Goal: Task Accomplishment & Management: Manage account settings

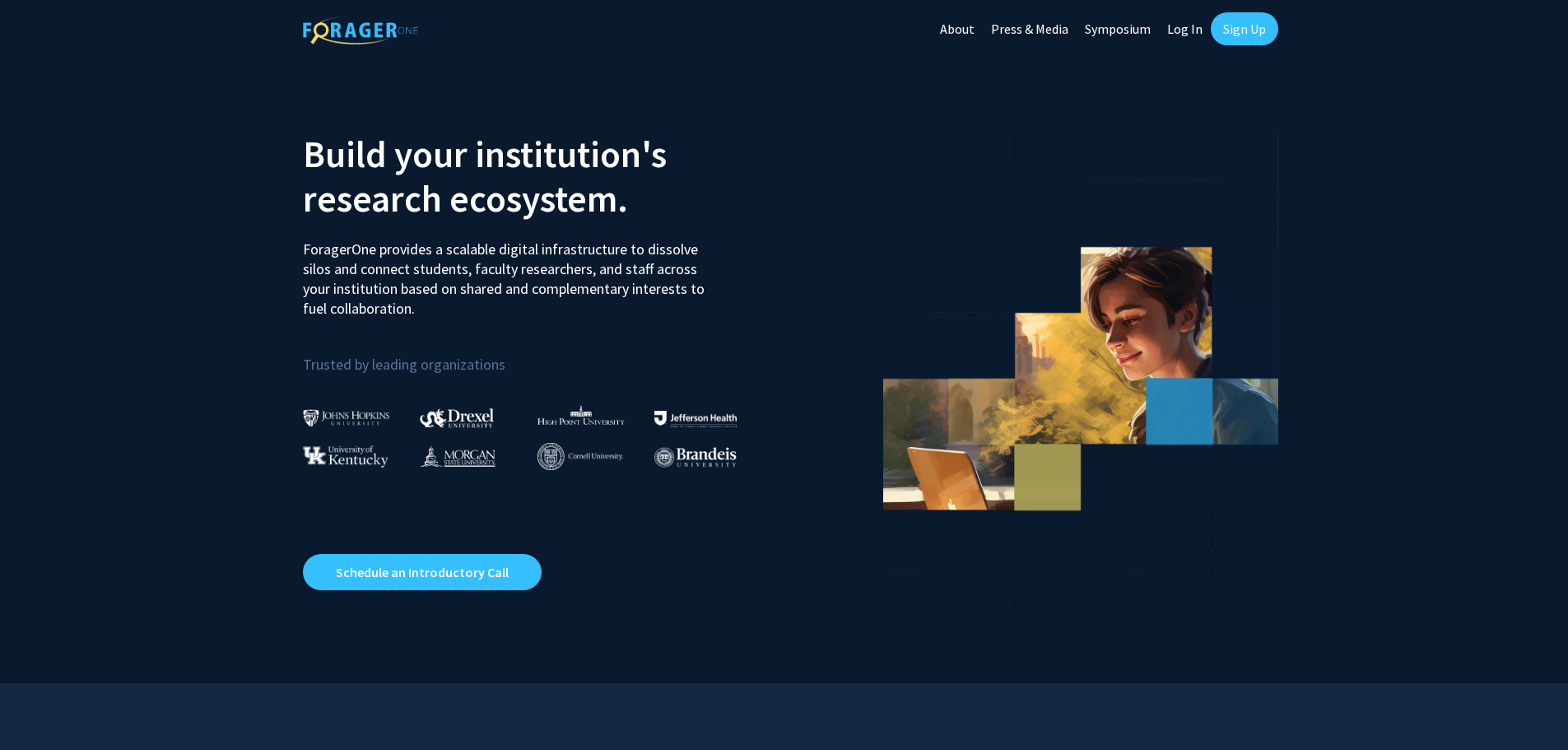
click at [1245, 23] on link "Sign Up" at bounding box center [1244, 28] width 67 height 33
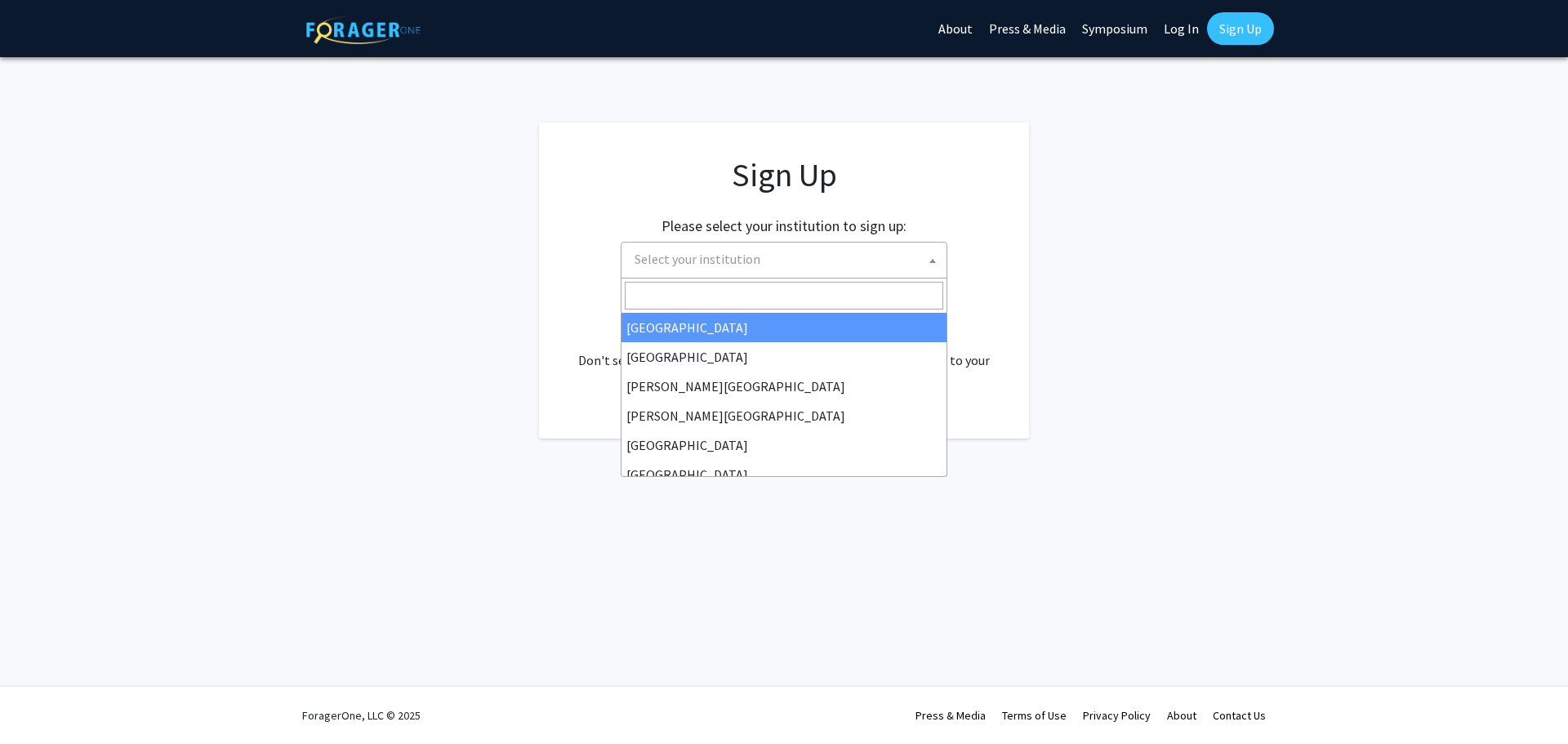
click at [919, 255] on span "Select your institution" at bounding box center [787, 259] width 318 height 33
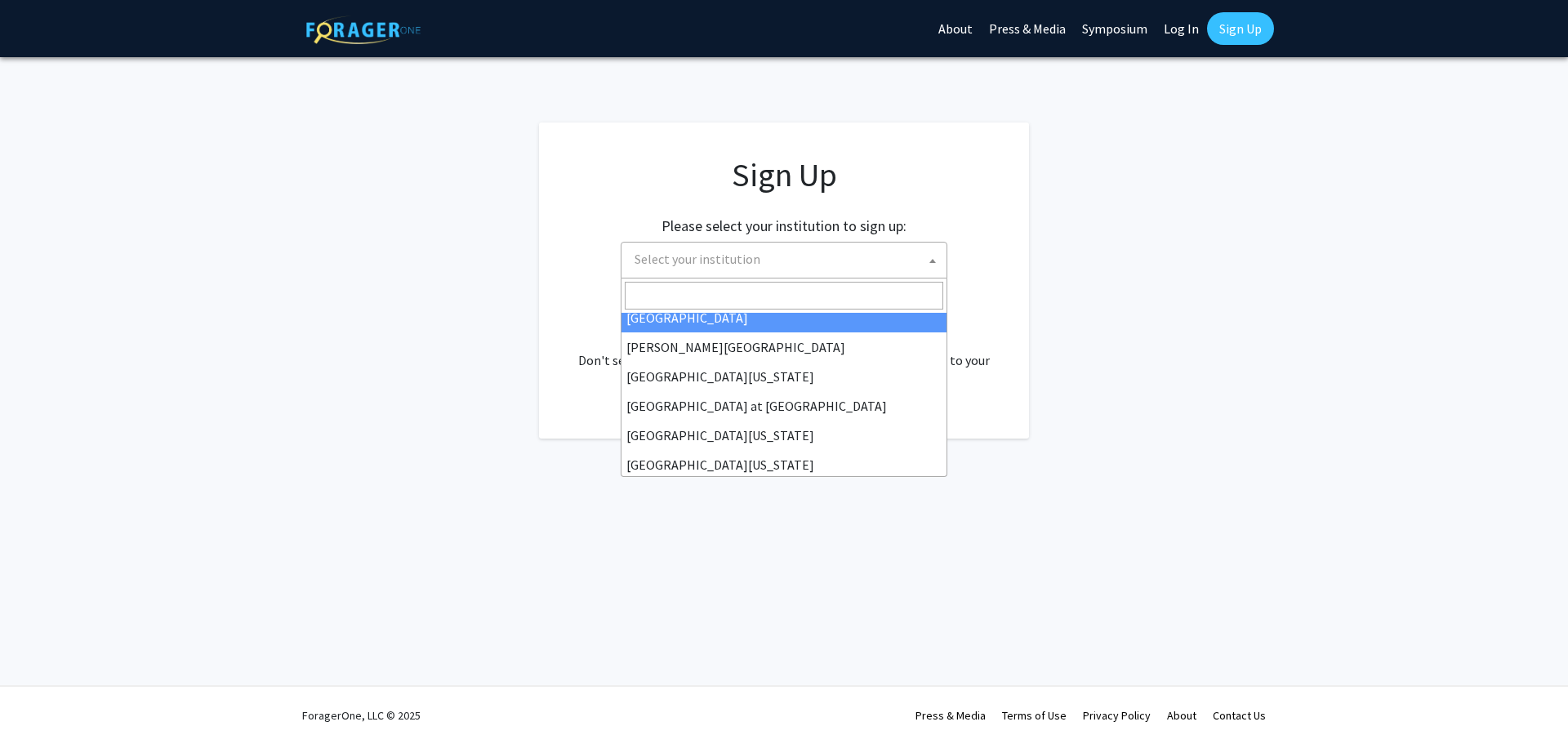
scroll to position [571, 0]
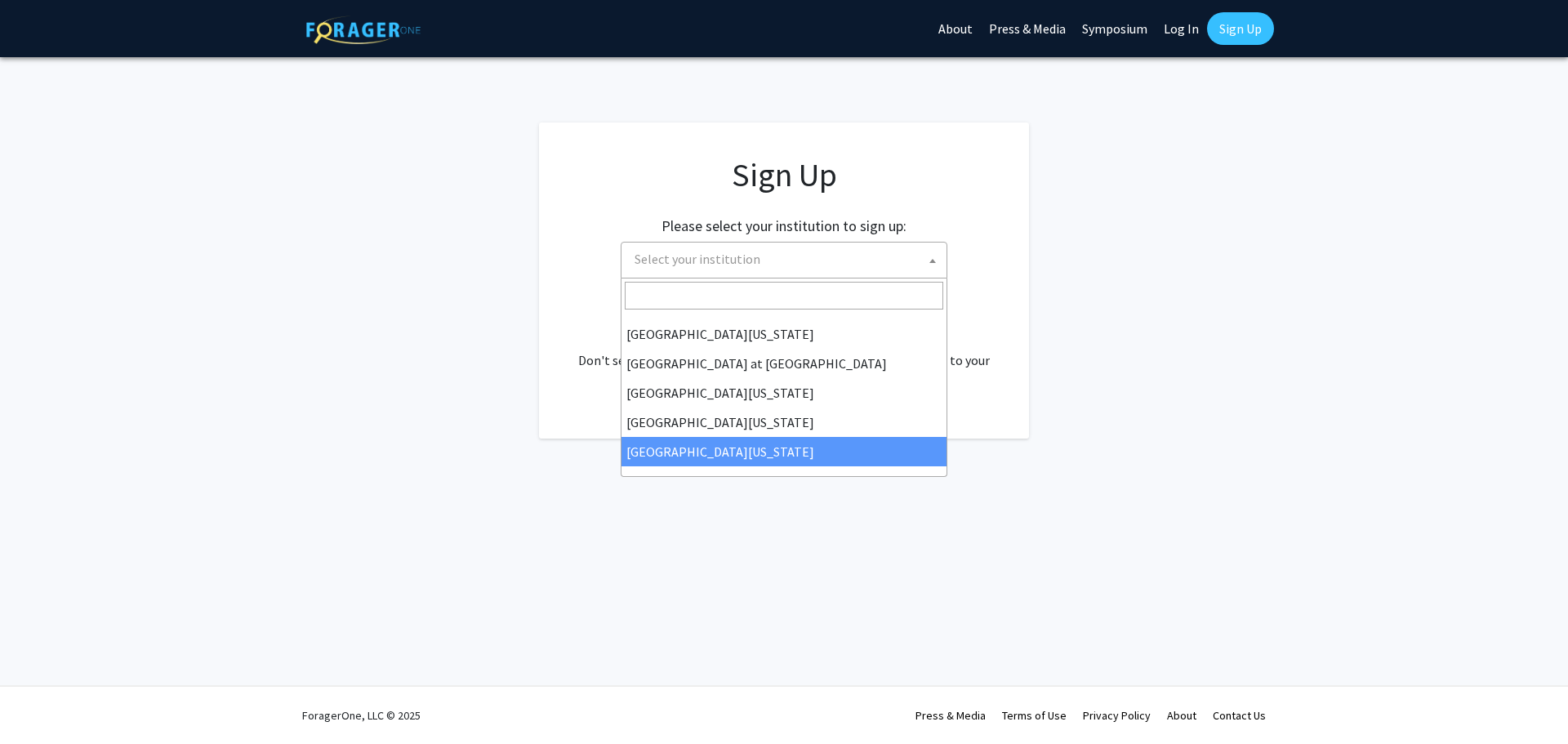
select select "33"
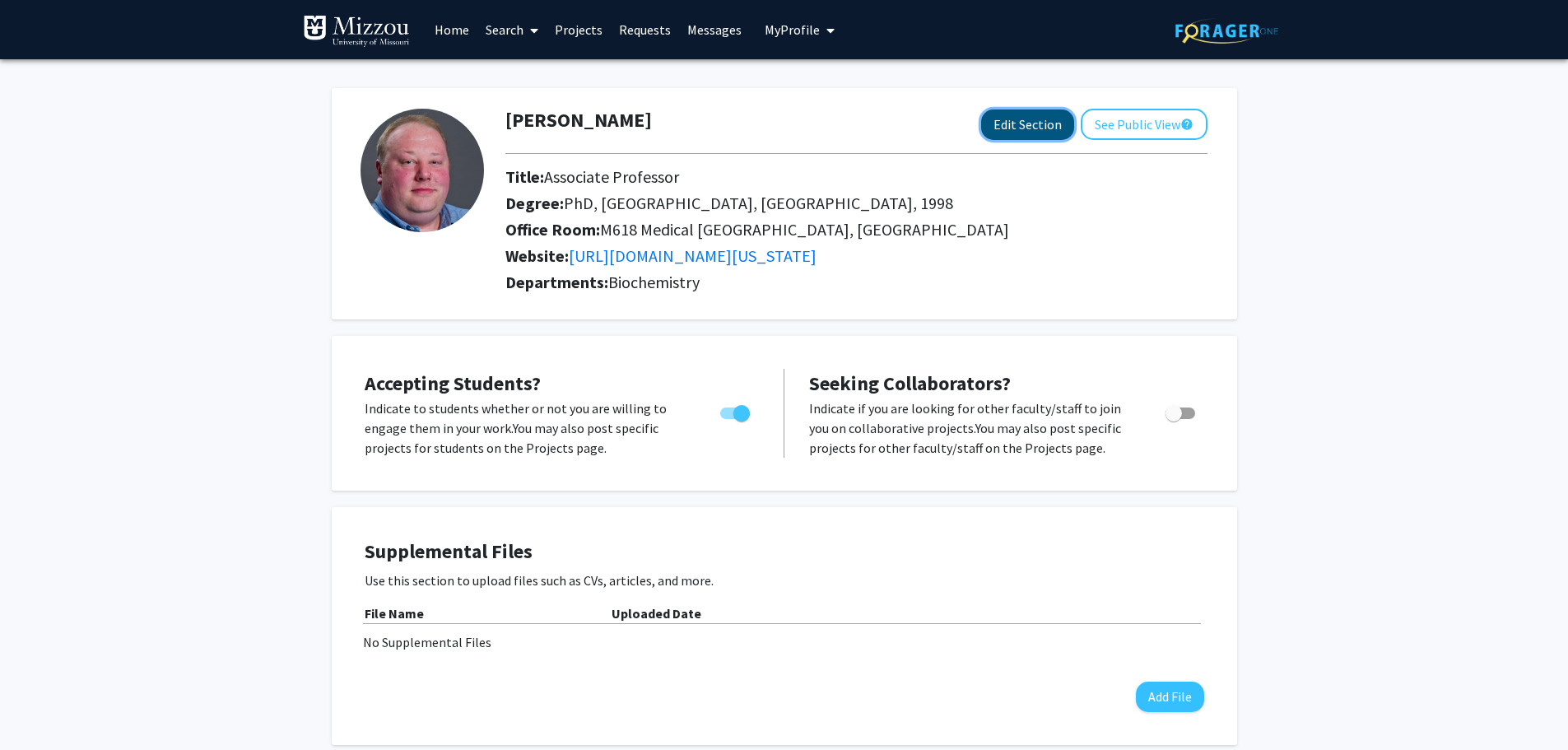
click at [1025, 126] on button "Edit Section" at bounding box center [1027, 124] width 93 height 31
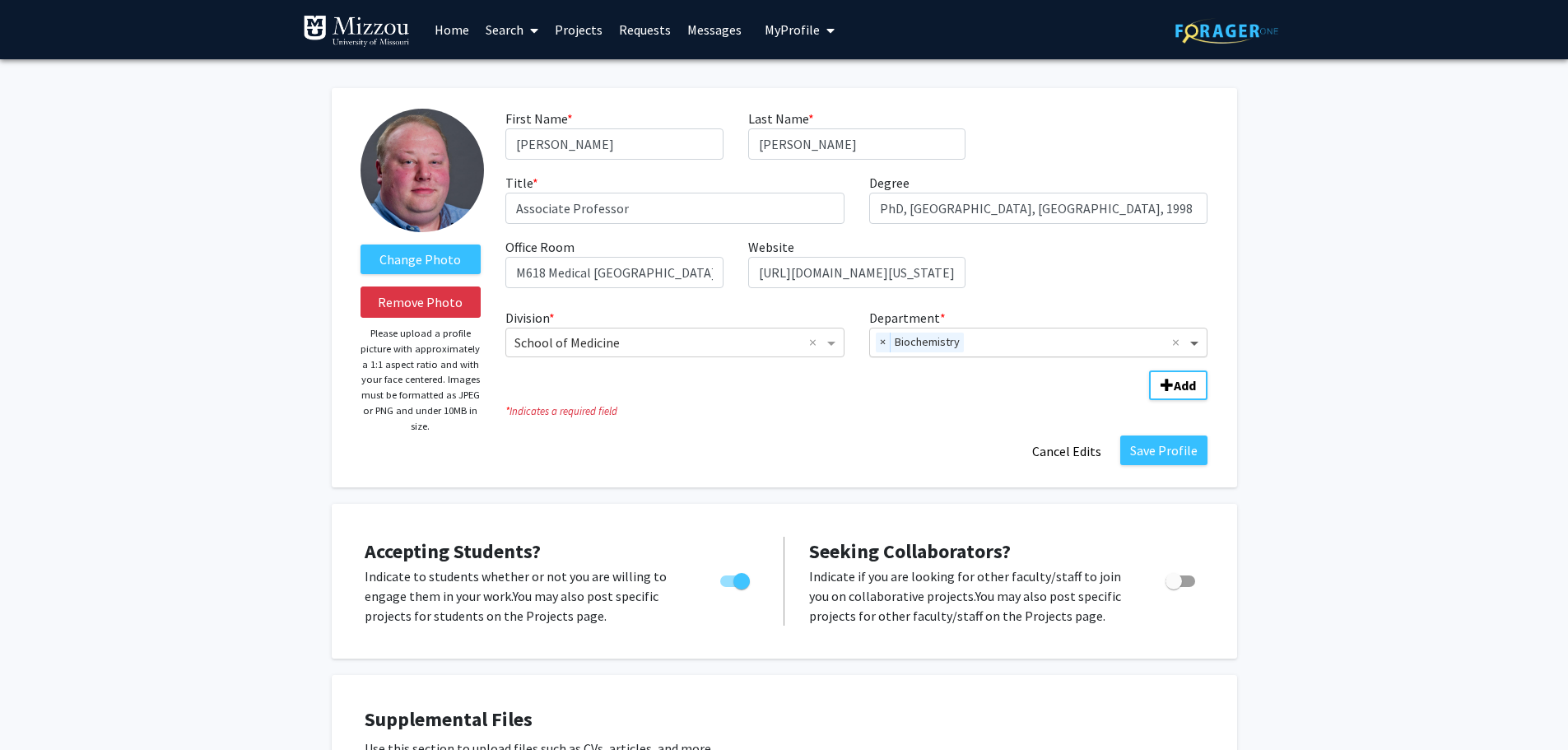
click at [1193, 340] on span "Department" at bounding box center [1196, 342] width 21 height 20
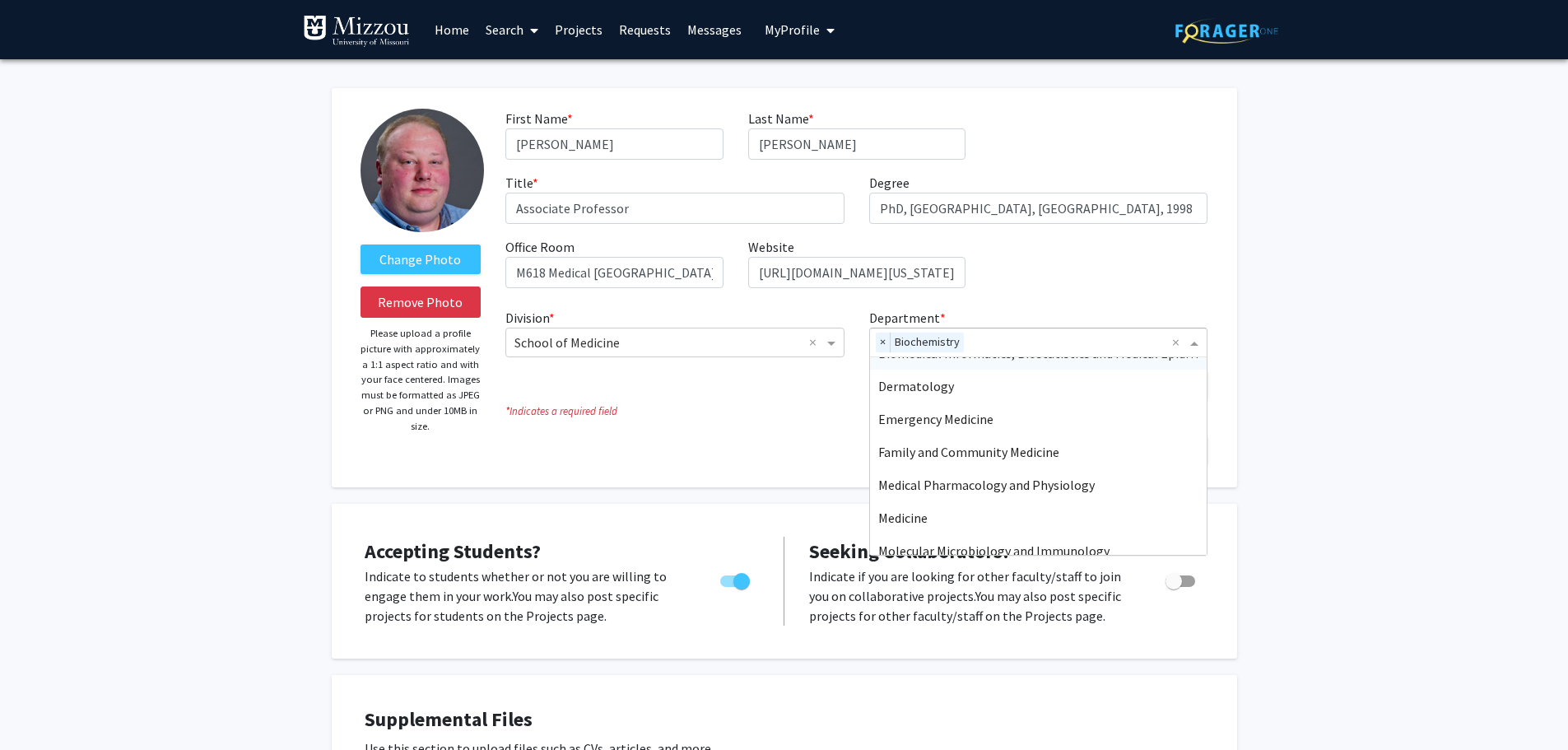
scroll to position [82, 0]
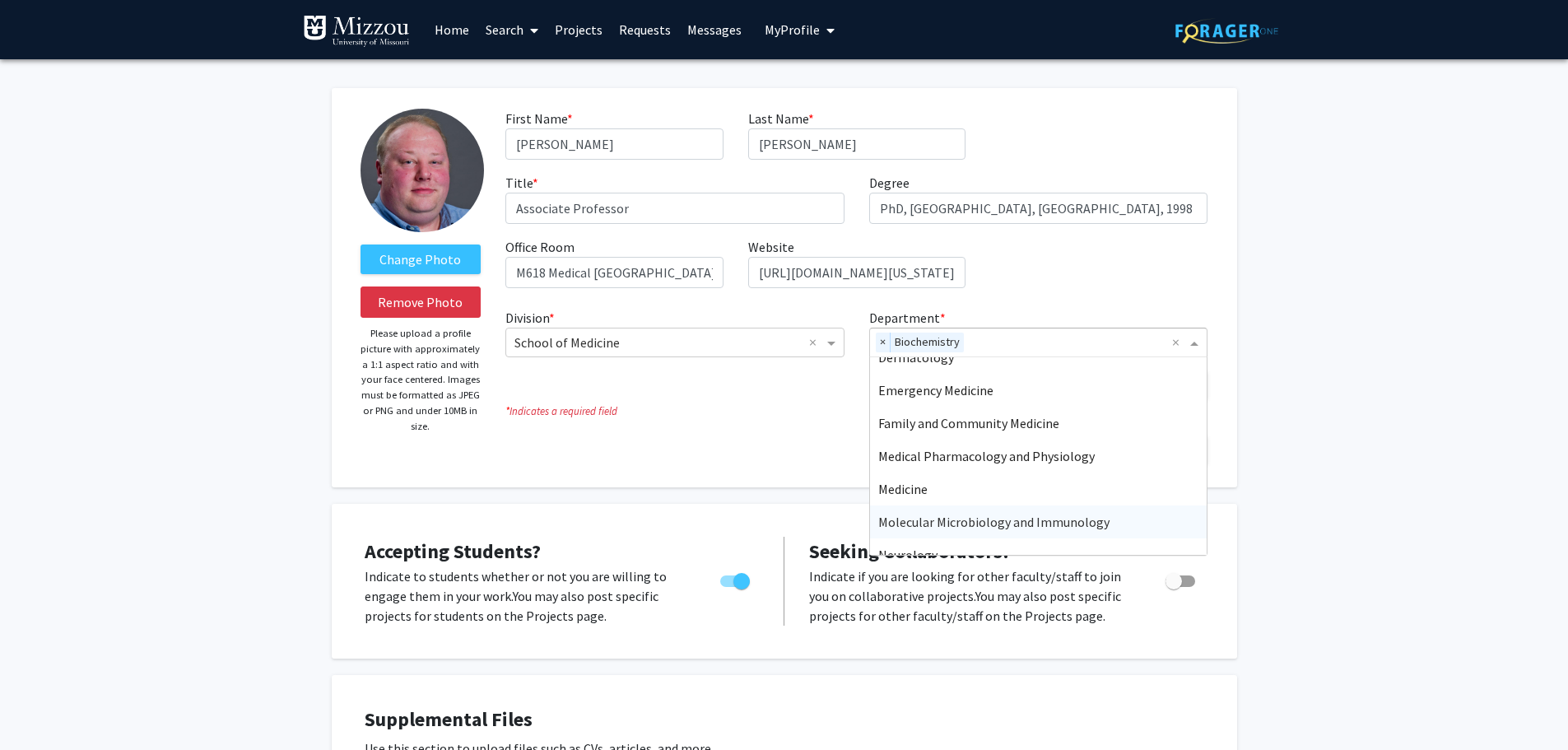
click at [963, 523] on span "Molecular Microbiology and Immunology" at bounding box center [993, 522] width 231 height 17
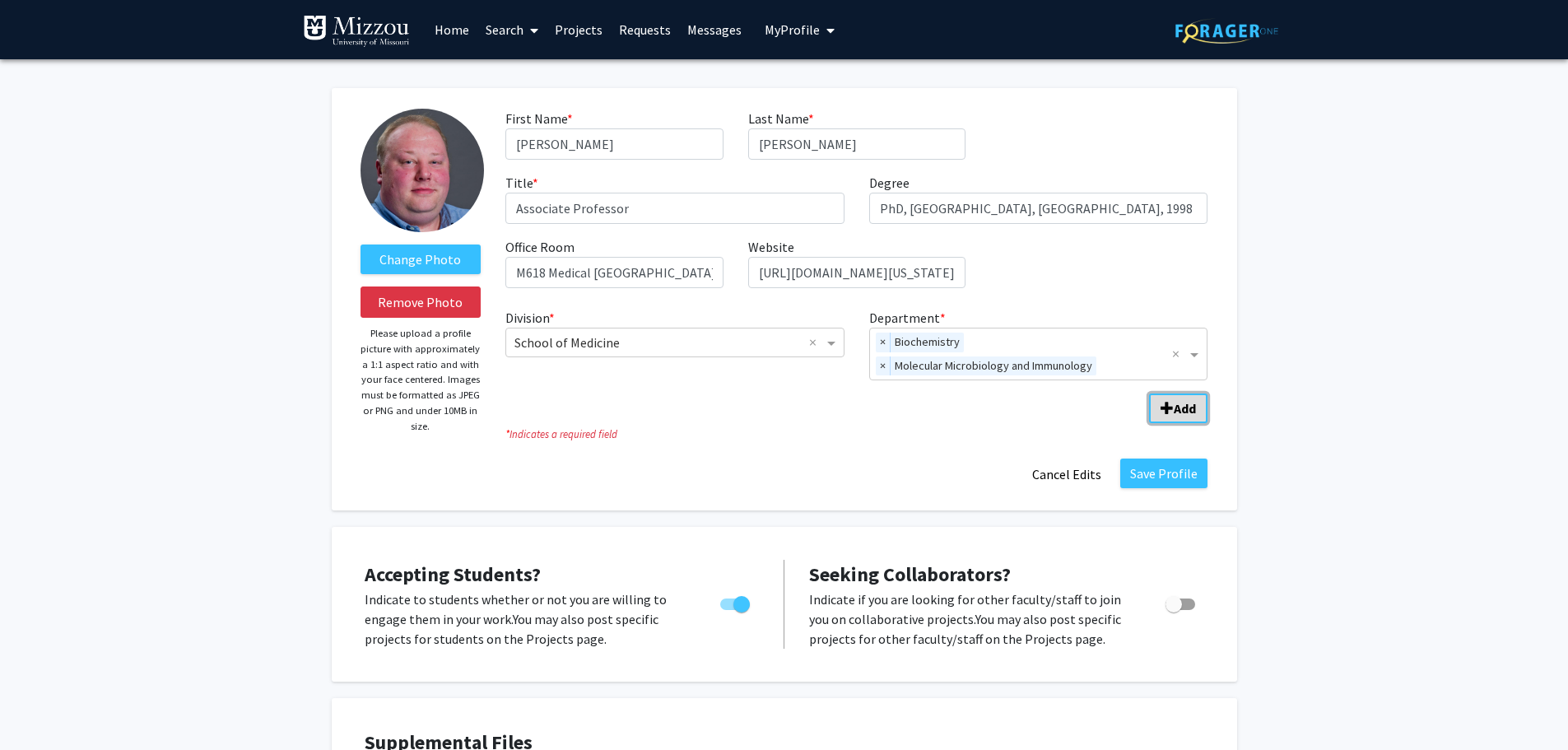
click at [1192, 411] on b "Add" at bounding box center [1185, 409] width 22 height 17
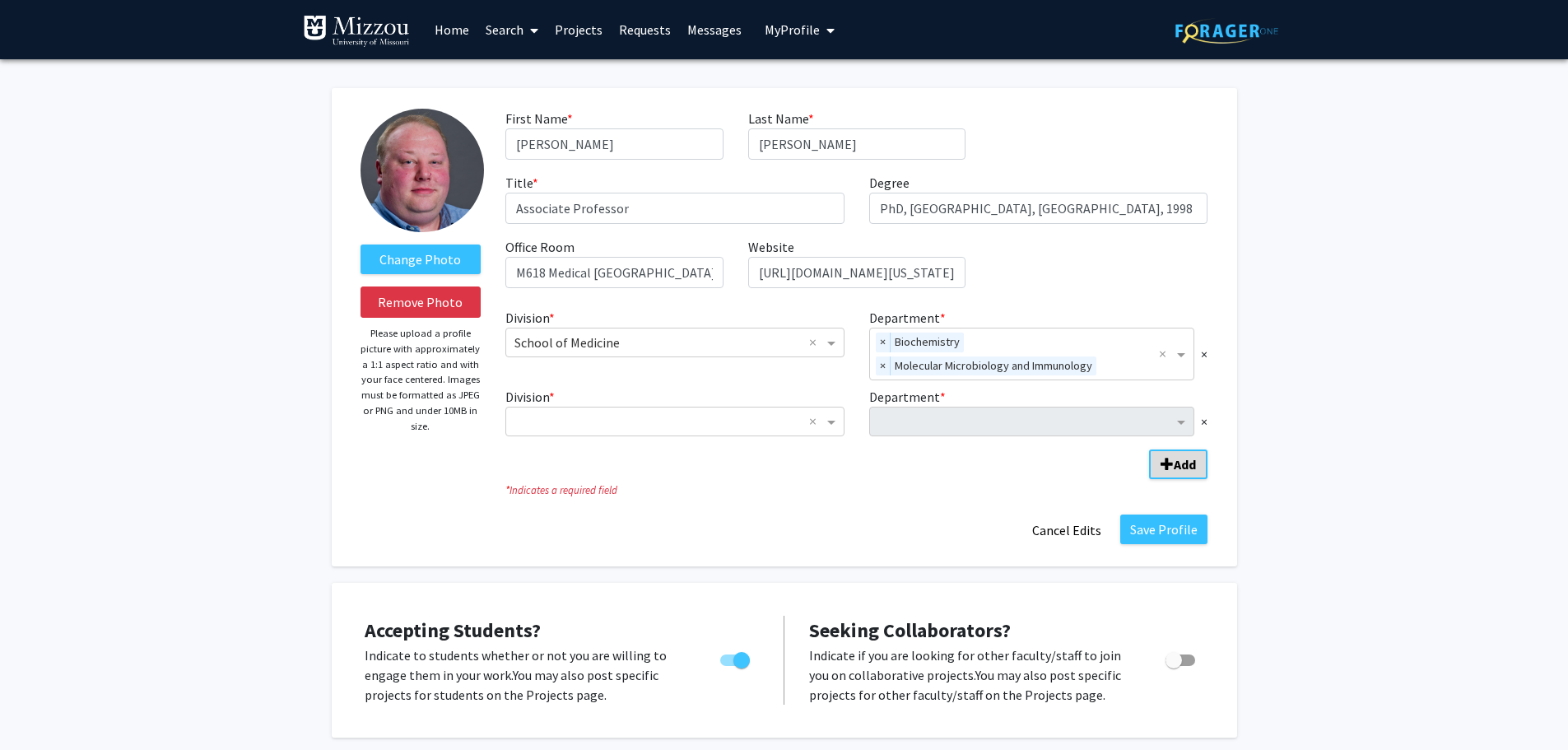
click at [1201, 422] on span "×" at bounding box center [1203, 421] width 7 height 20
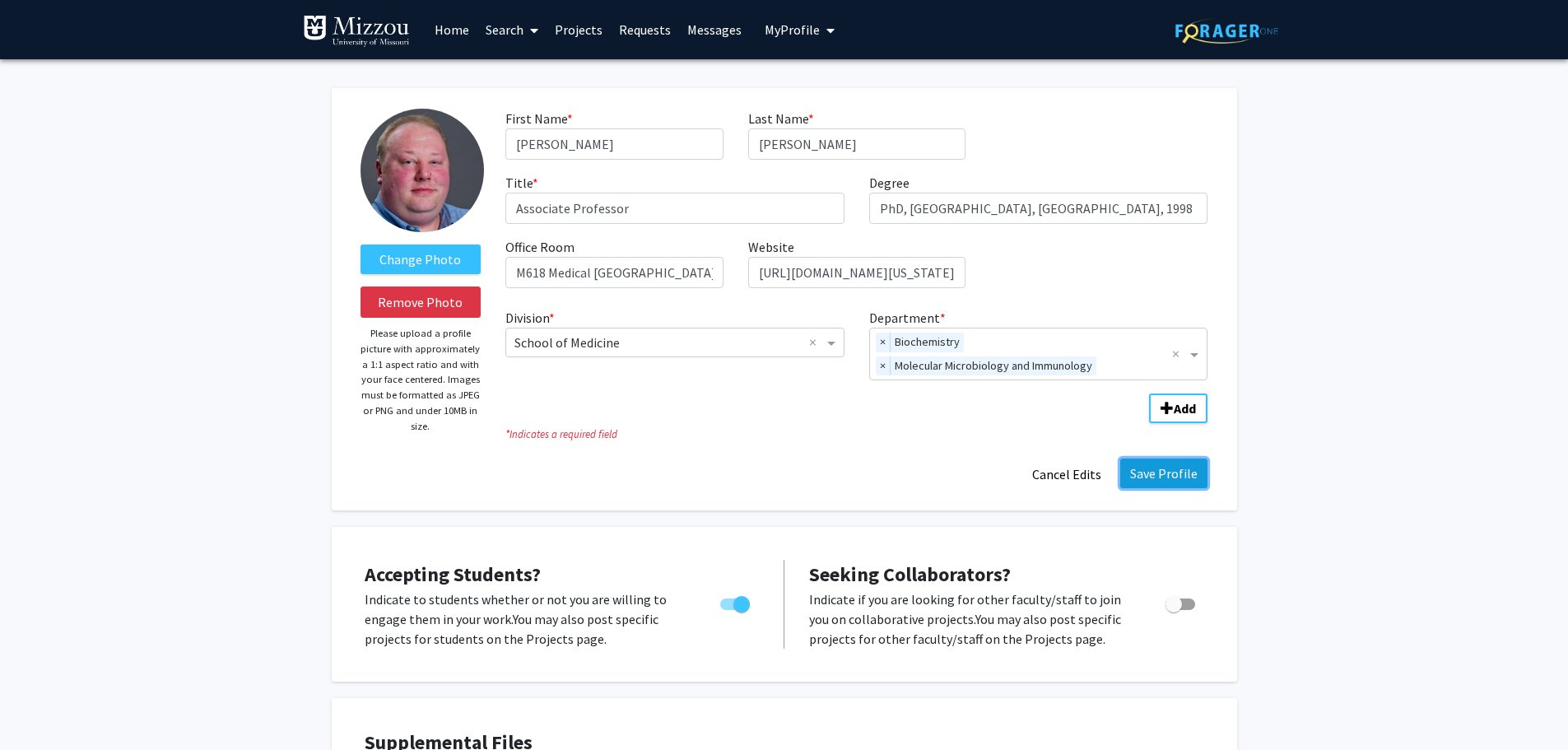
click at [1174, 467] on button "Save Profile" at bounding box center [1163, 473] width 87 height 30
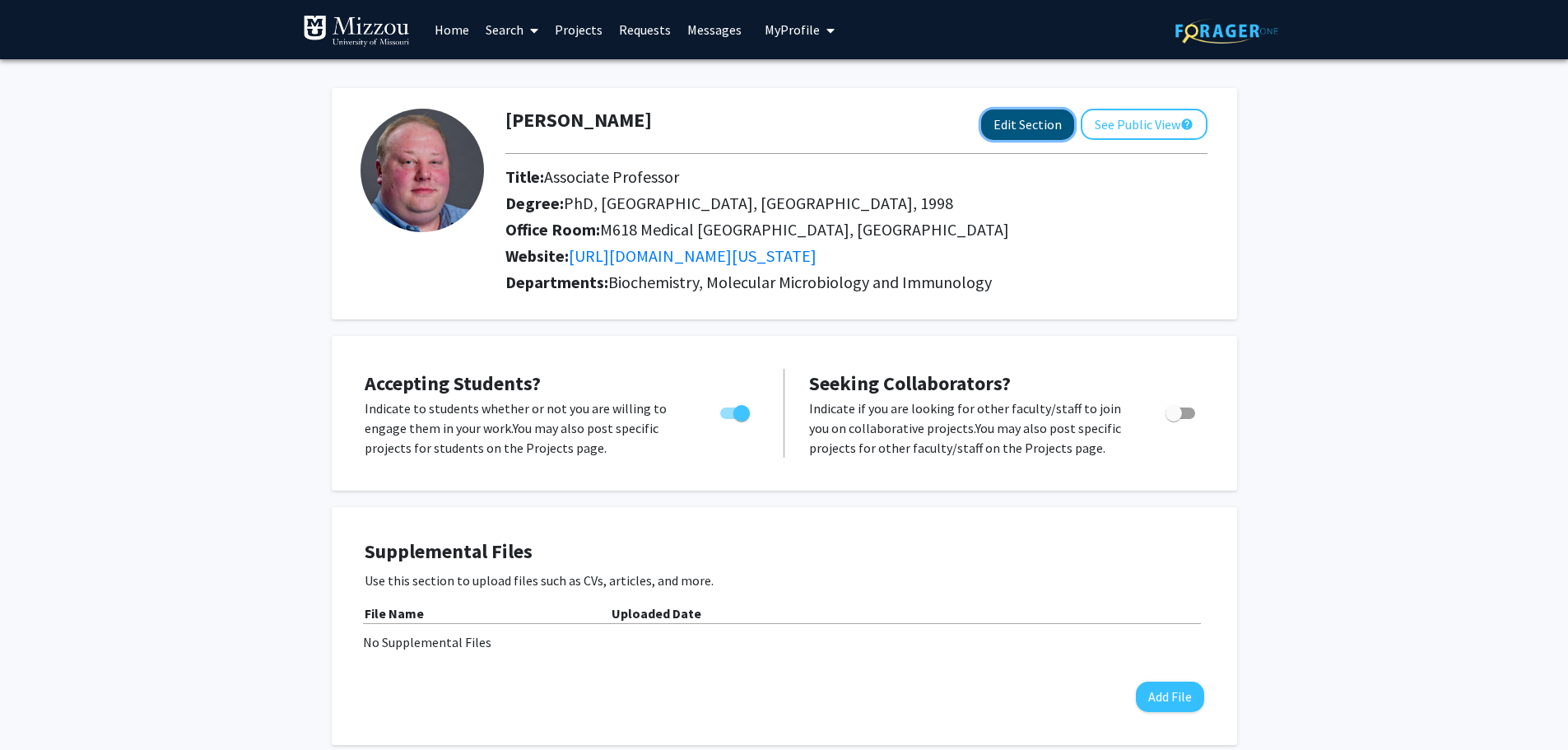
click at [1034, 119] on button "Edit Section" at bounding box center [1027, 124] width 93 height 31
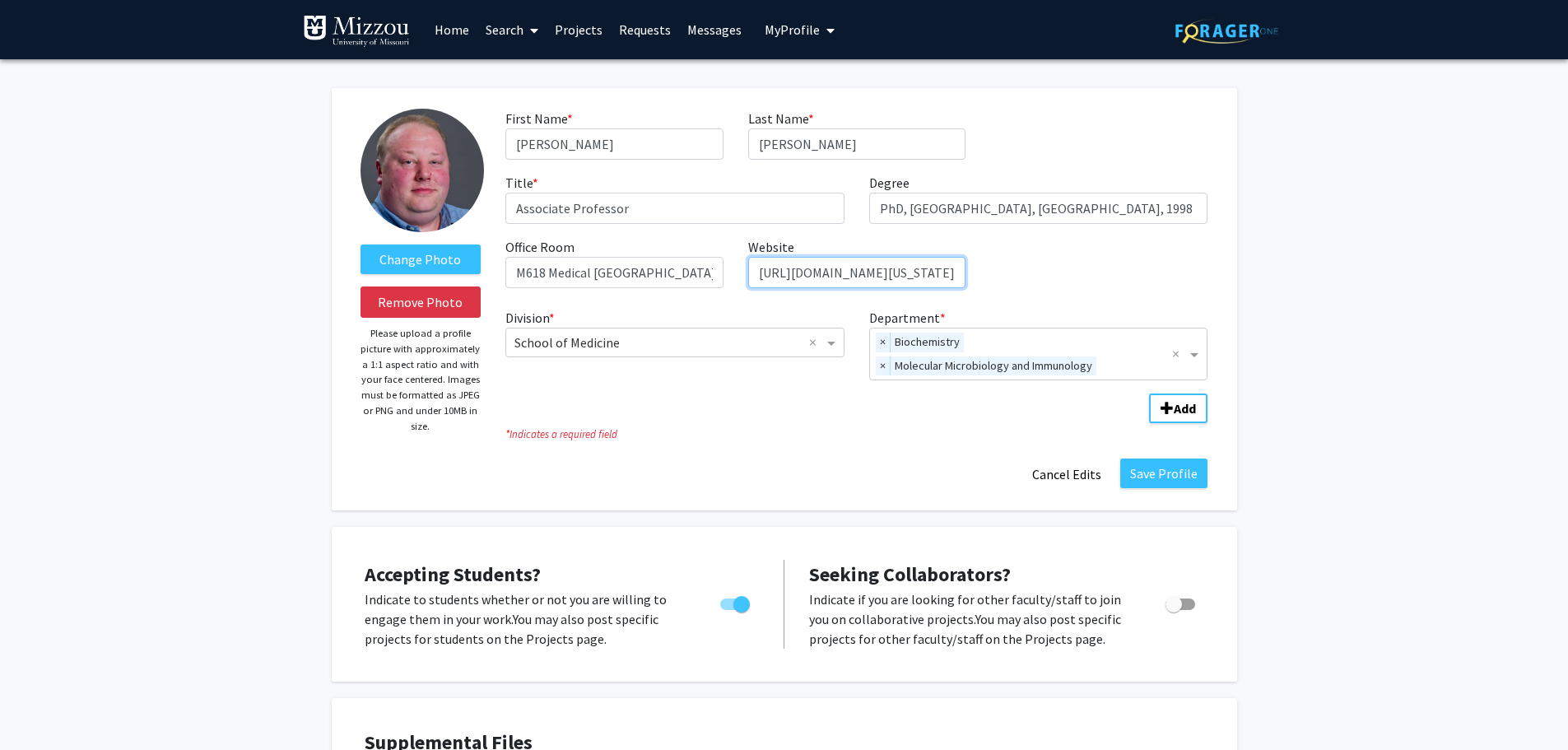
drag, startPoint x: 938, startPoint y: 272, endPoint x: 718, endPoint y: 279, distance: 220.1
click at [718, 279] on div "First Name * required Michael Last Name * required Baldwin Title * required Ass…" at bounding box center [856, 205] width 726 height 193
paste input "medicine.missouri.edu/departments/molecular-microbiology-immunology"
type input "https://medicine.missouri.edu/departments/molecular-microbiology-immunology"
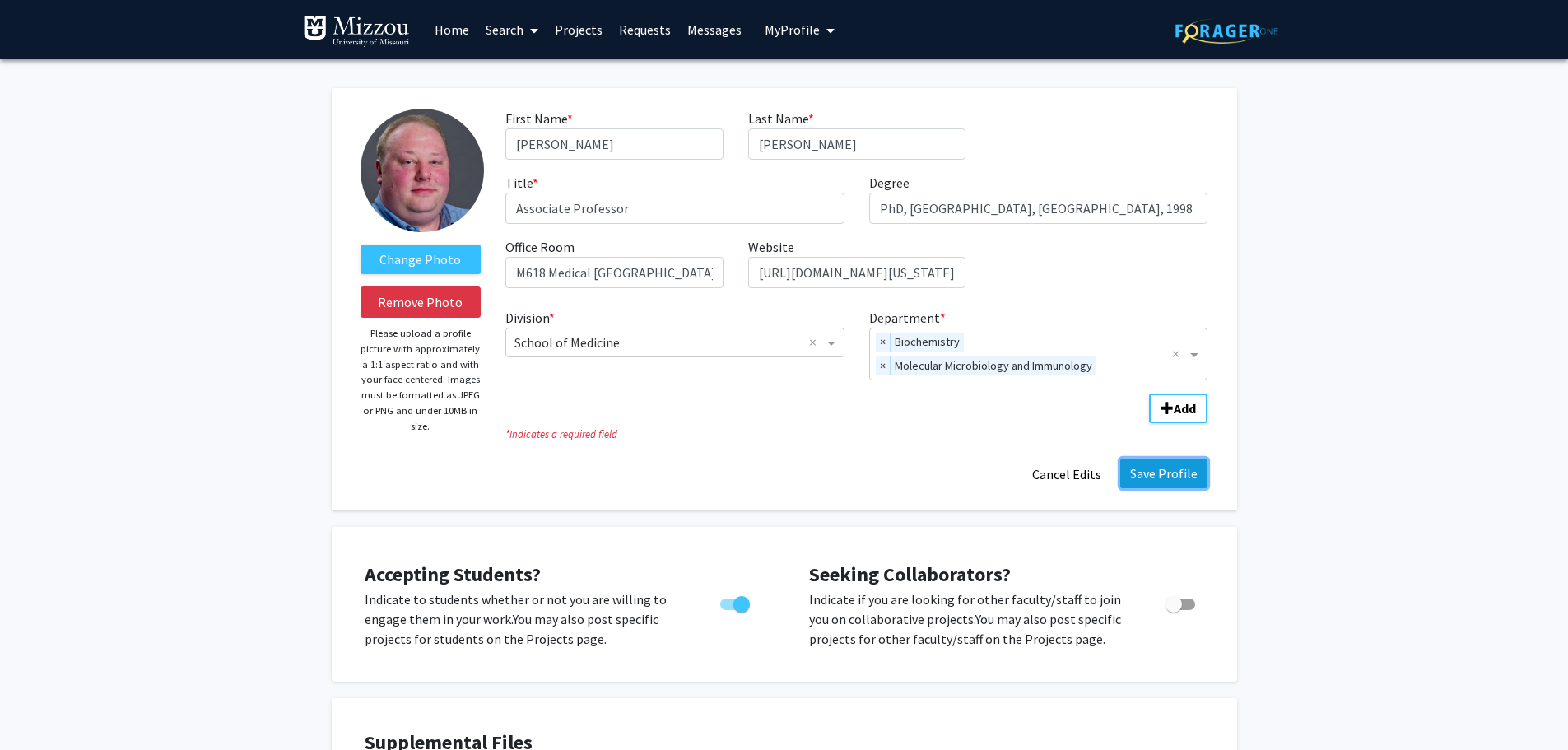
click at [1150, 478] on button "Save Profile" at bounding box center [1163, 473] width 87 height 30
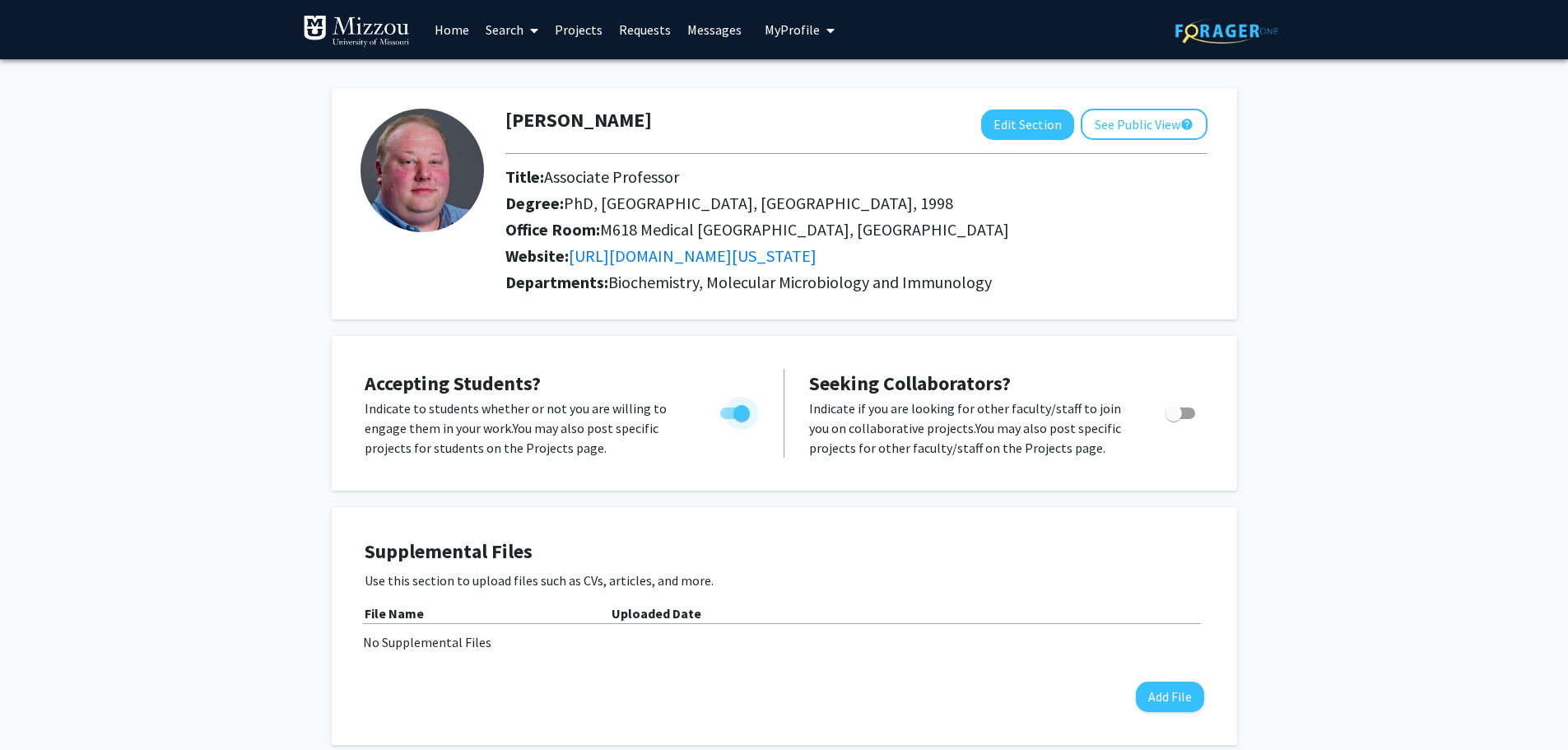
click at [741, 413] on span "Toggle" at bounding box center [741, 413] width 17 height 17
click at [728, 419] on input "Would you like to permit student requests?" at bounding box center [727, 419] width 1 height 1
click at [730, 415] on span "Toggle" at bounding box center [728, 413] width 17 height 17
click at [728, 419] on input "Would you like to permit student requests?" at bounding box center [727, 419] width 1 height 1
click at [742, 411] on span "Toggle" at bounding box center [741, 413] width 17 height 17
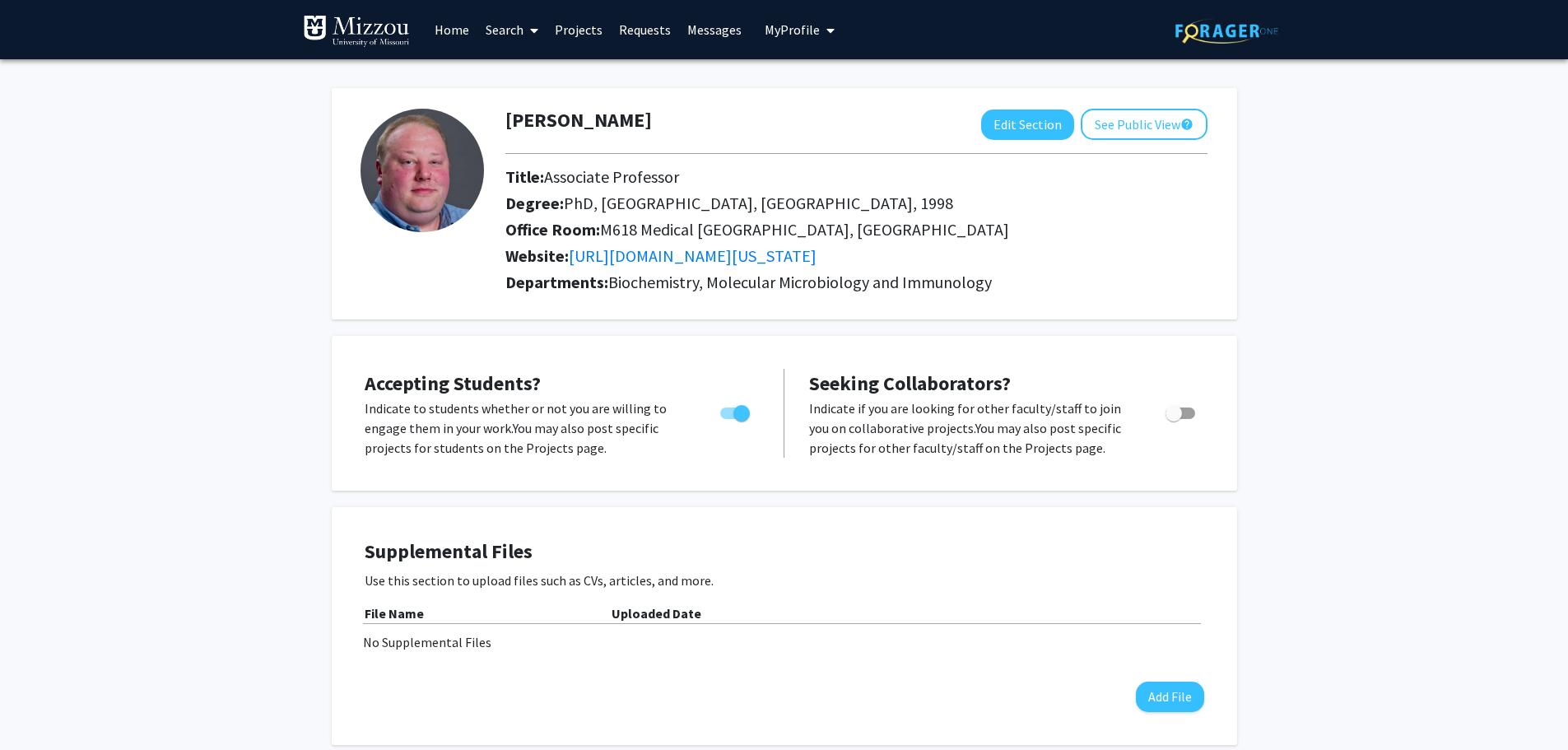
click at [728, 419] on input "Would you like to permit student requests?" at bounding box center [727, 419] width 1 height 1
checkbox input "false"
click at [1137, 124] on button "See Public View help" at bounding box center [1144, 123] width 127 height 31
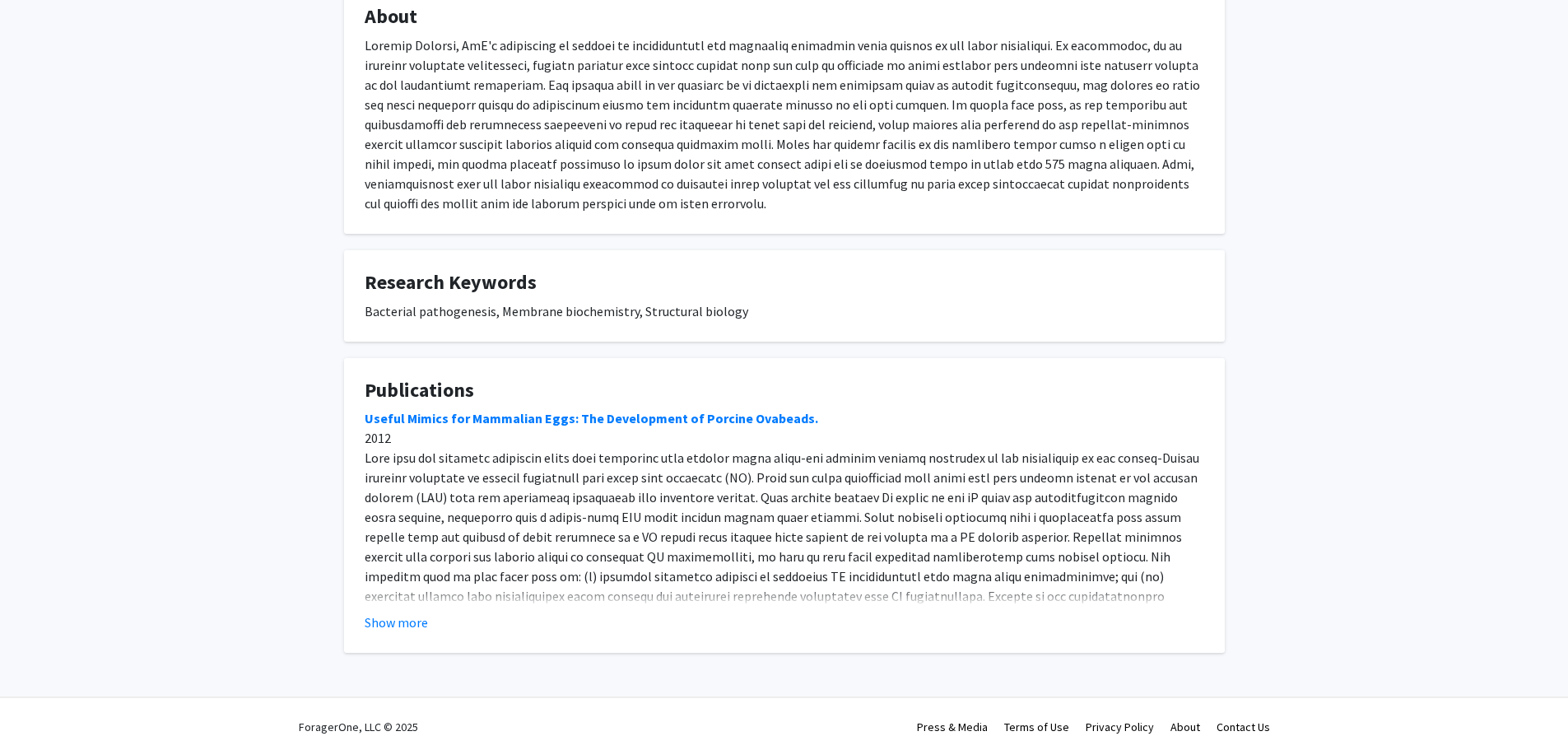
scroll to position [320, 0]
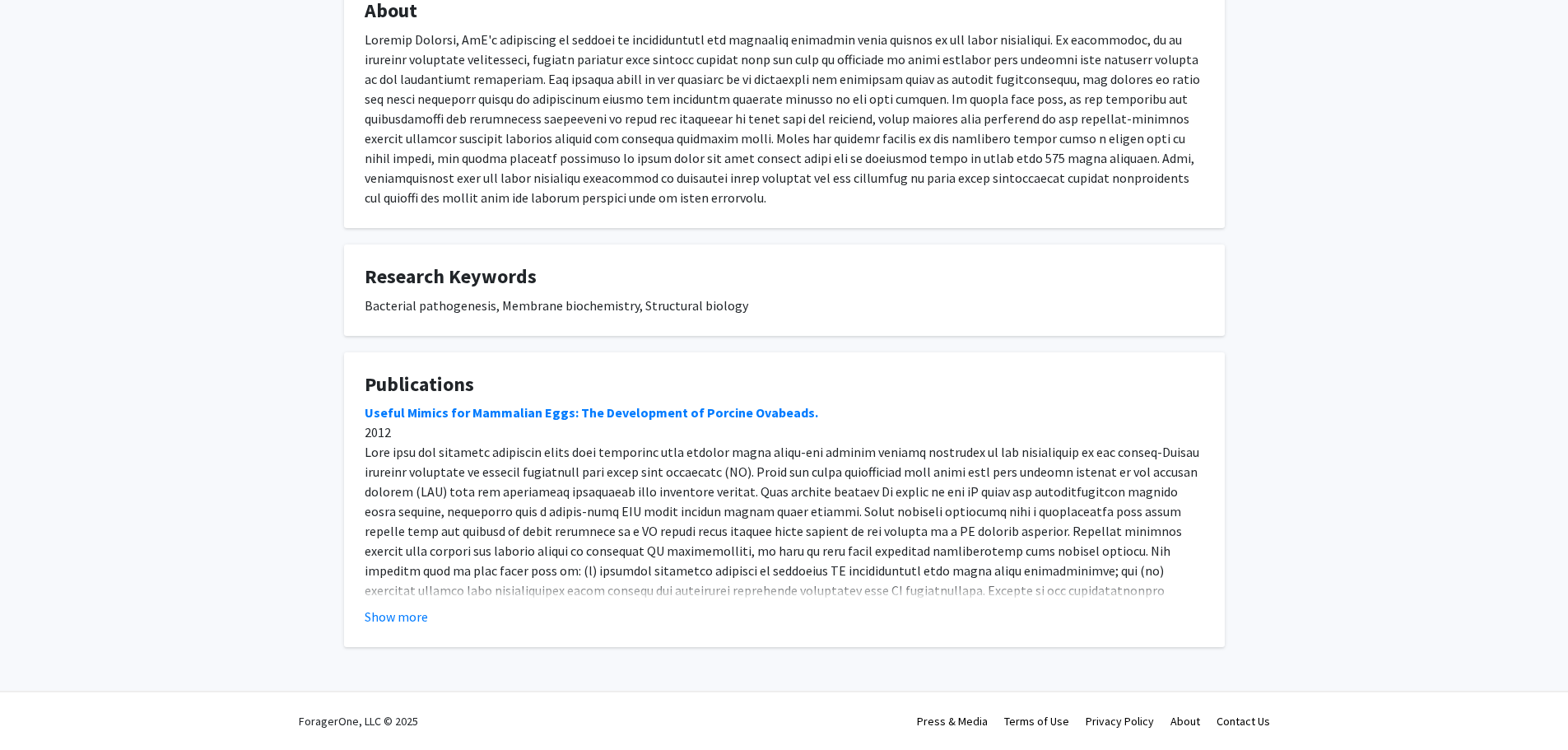
click at [382, 628] on fg-card "Publications Useful Mimics for Mammalian Eggs: The Development of Porcine Ovabe…" at bounding box center [784, 500] width 881 height 296
click at [382, 620] on button "Show more" at bounding box center [396, 616] width 64 height 20
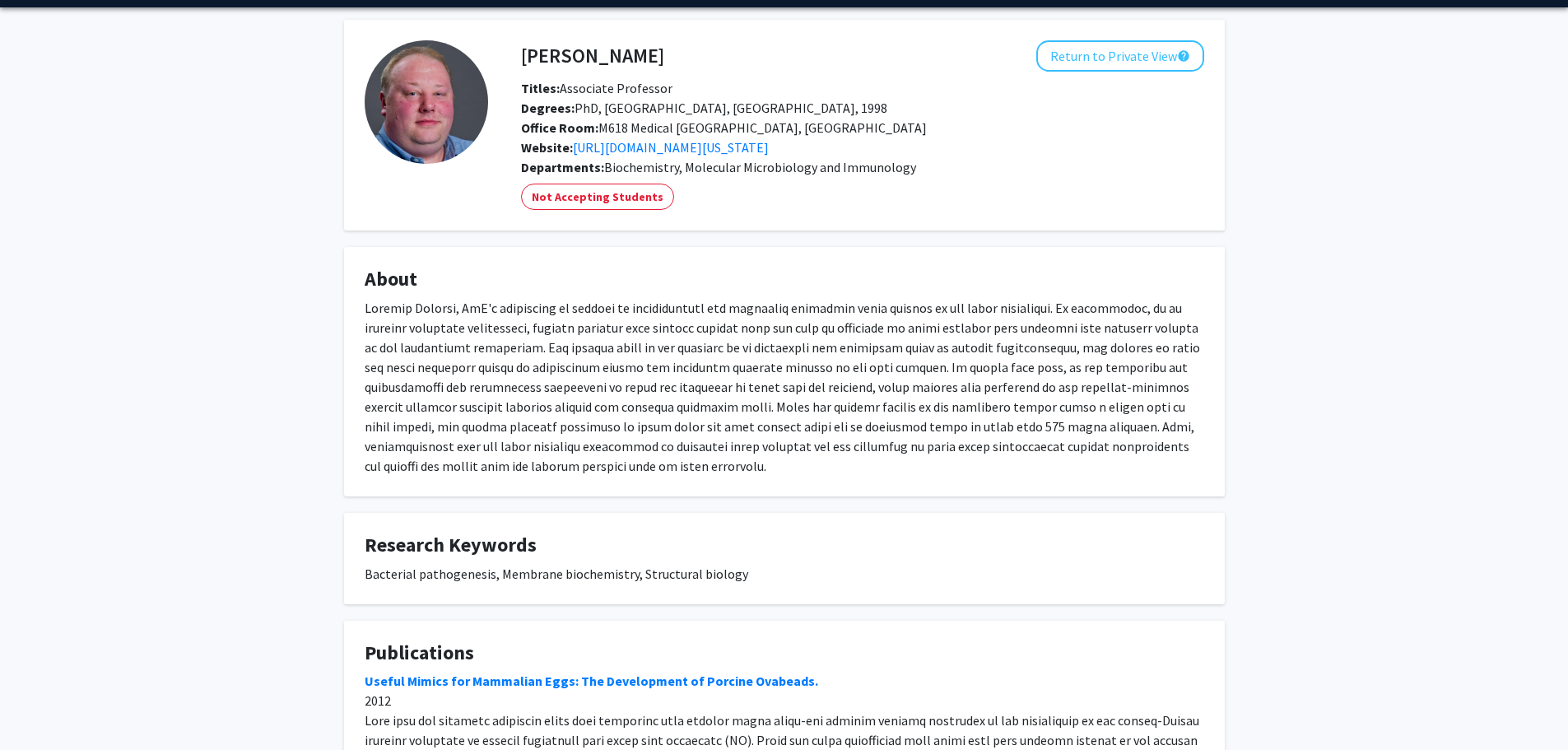
scroll to position [0, 0]
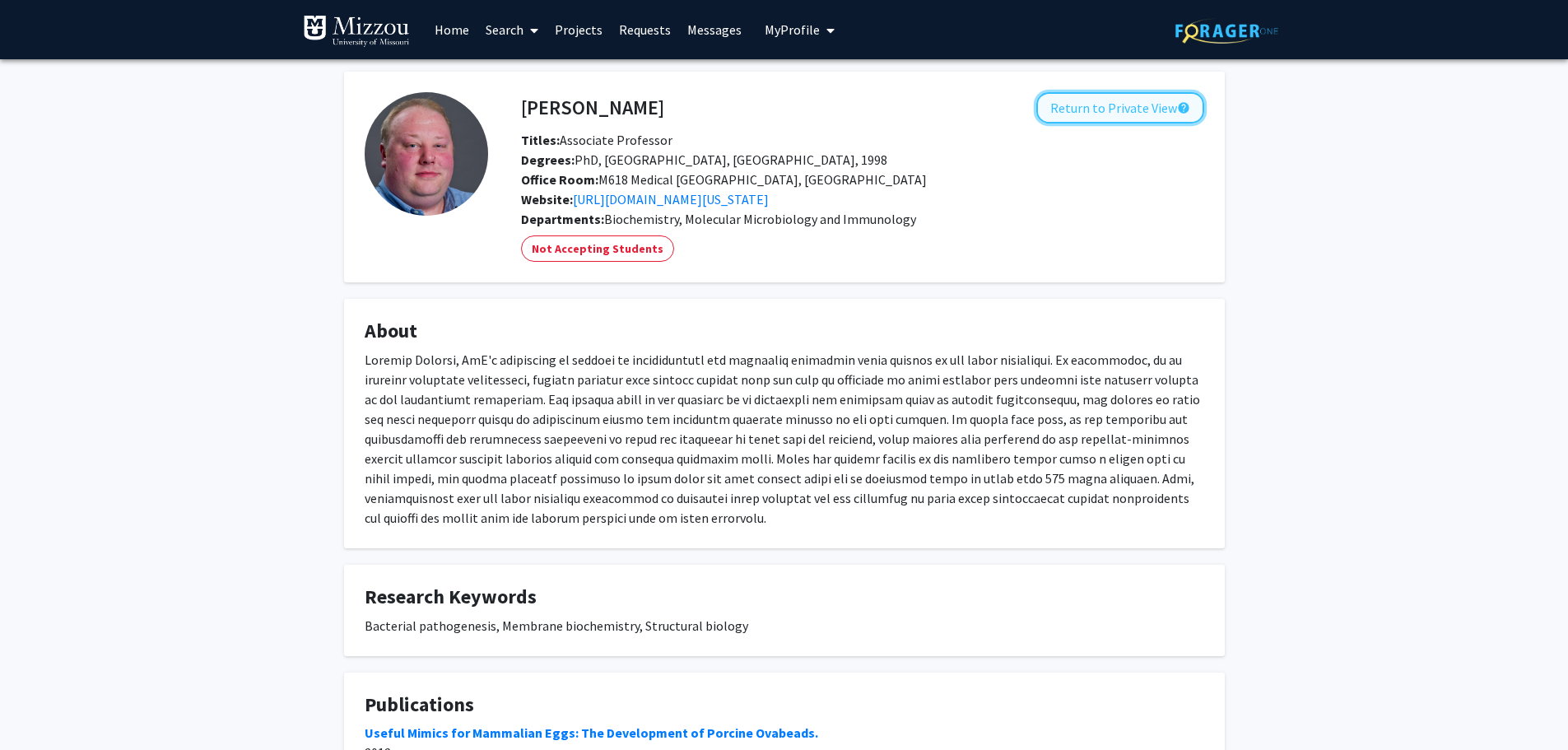
click at [1114, 105] on button "Return to Private View help" at bounding box center [1120, 108] width 168 height 31
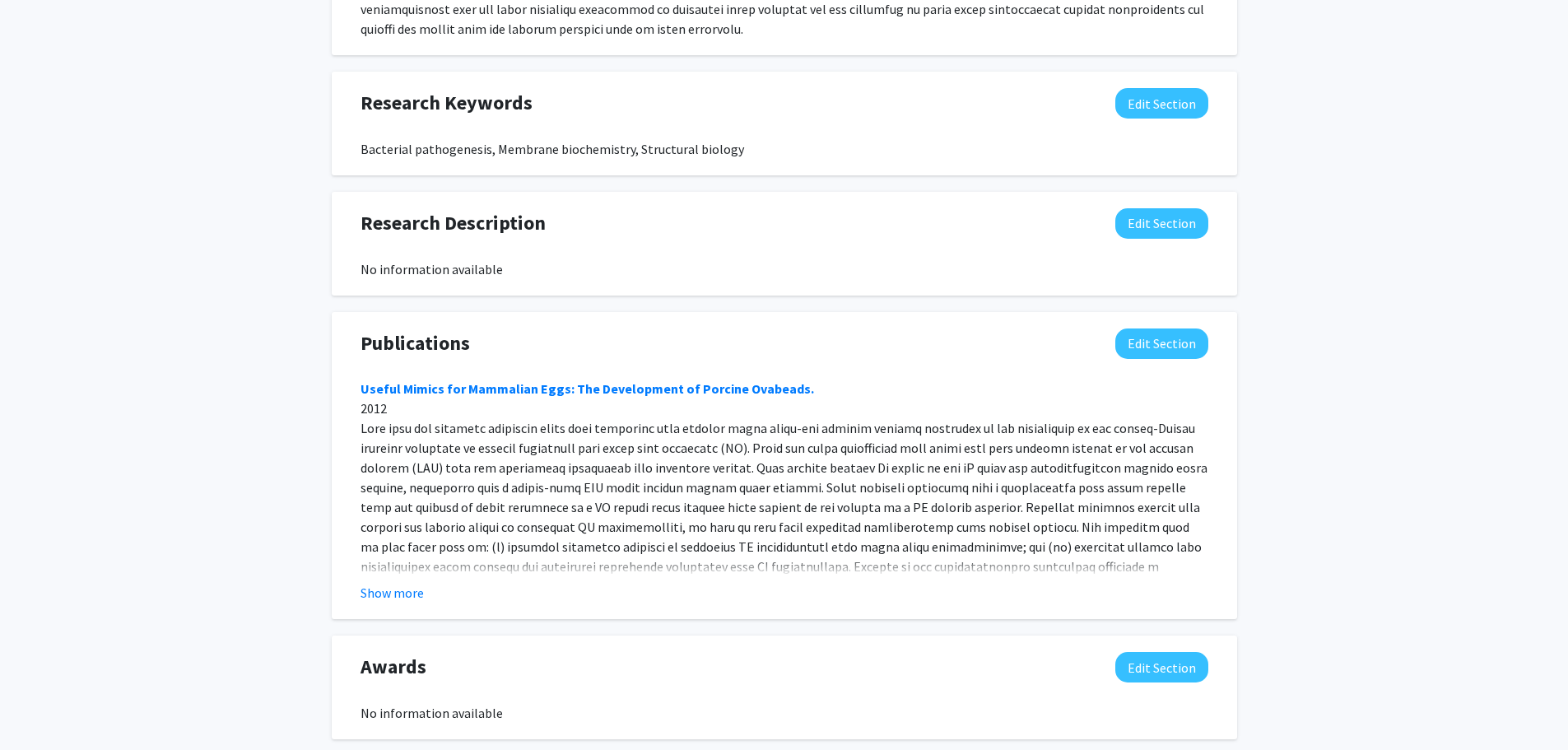
scroll to position [988, 0]
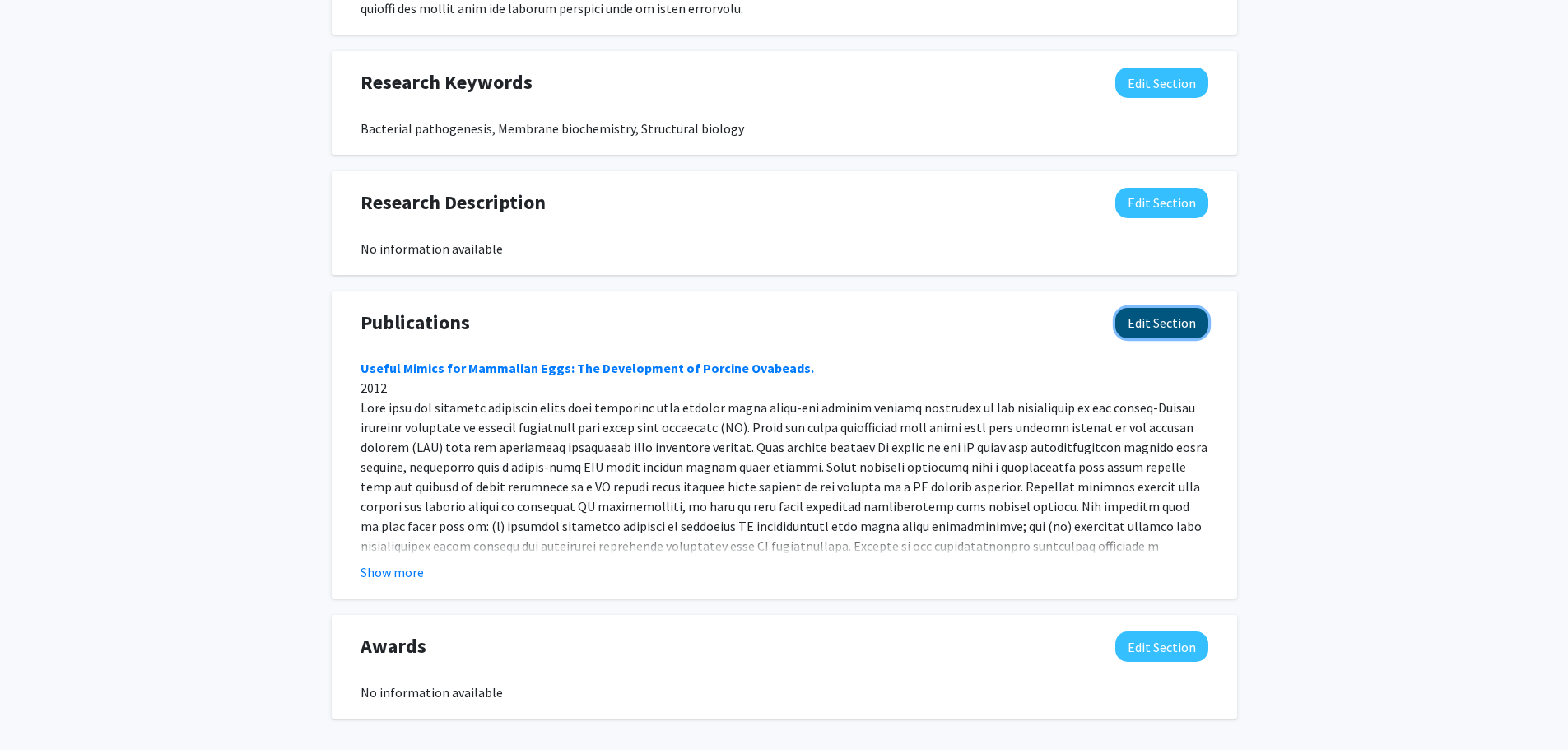
click at [1160, 326] on button "Edit Section" at bounding box center [1161, 323] width 93 height 31
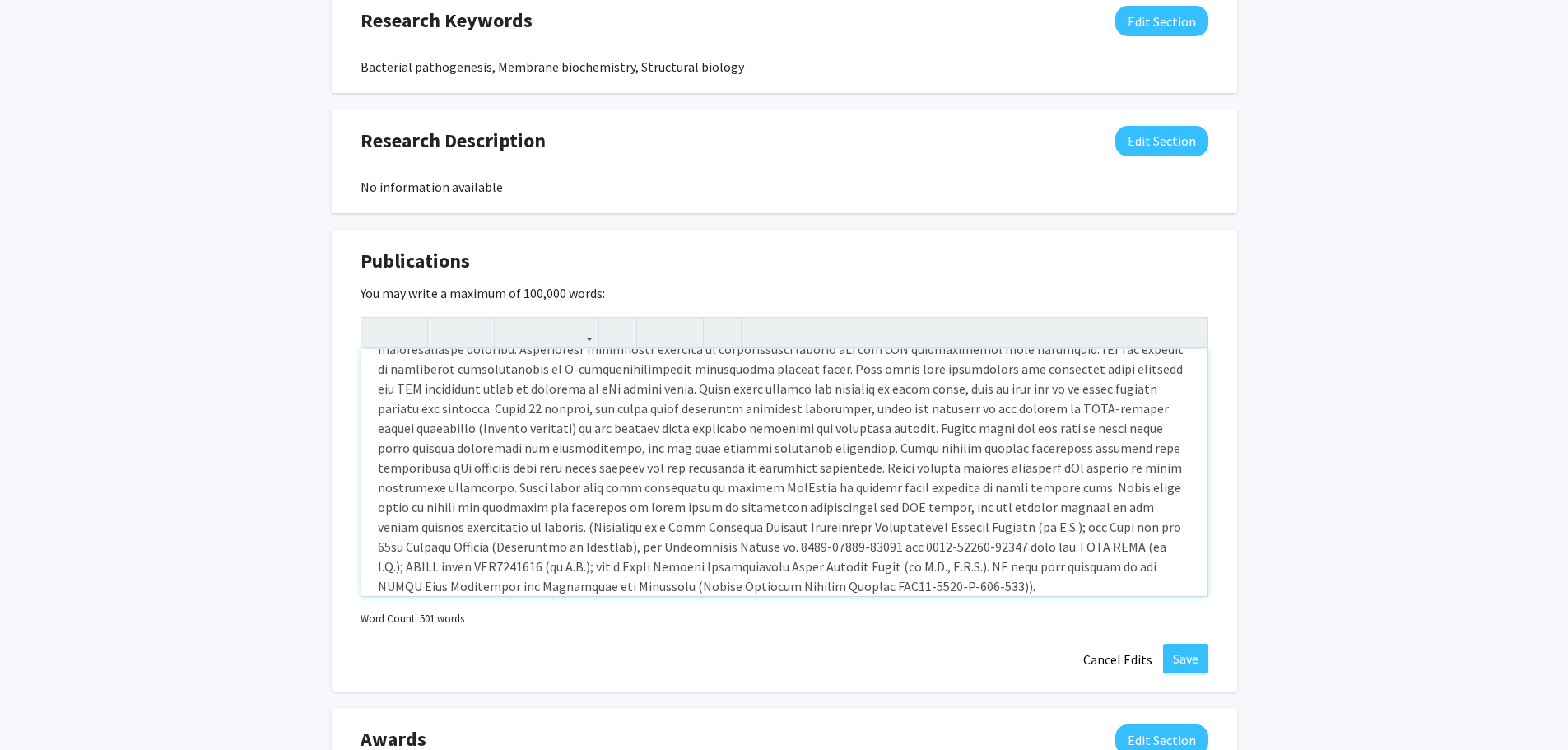
scroll to position [320, 0]
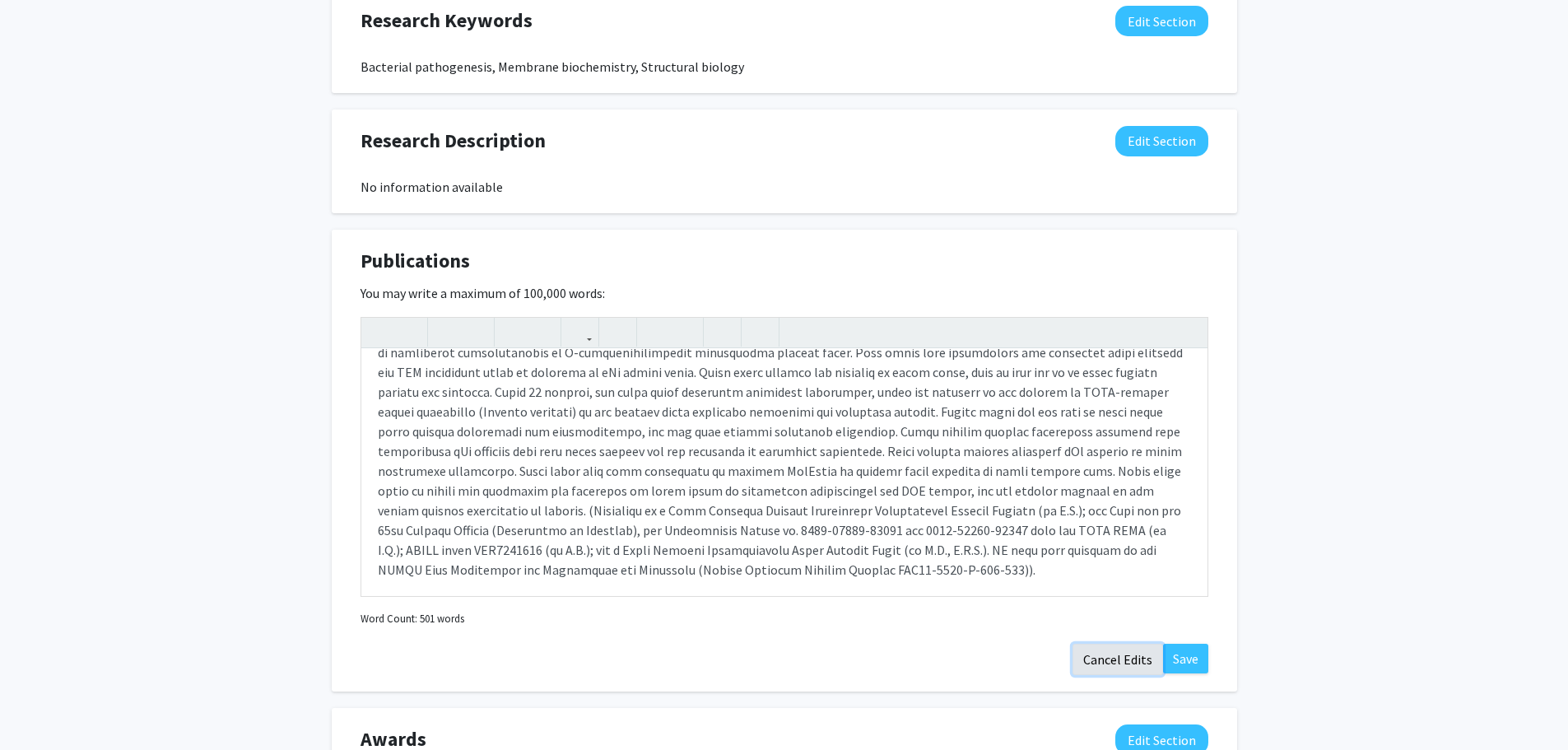
click at [1122, 657] on button "Cancel Edits" at bounding box center [1117, 658] width 91 height 31
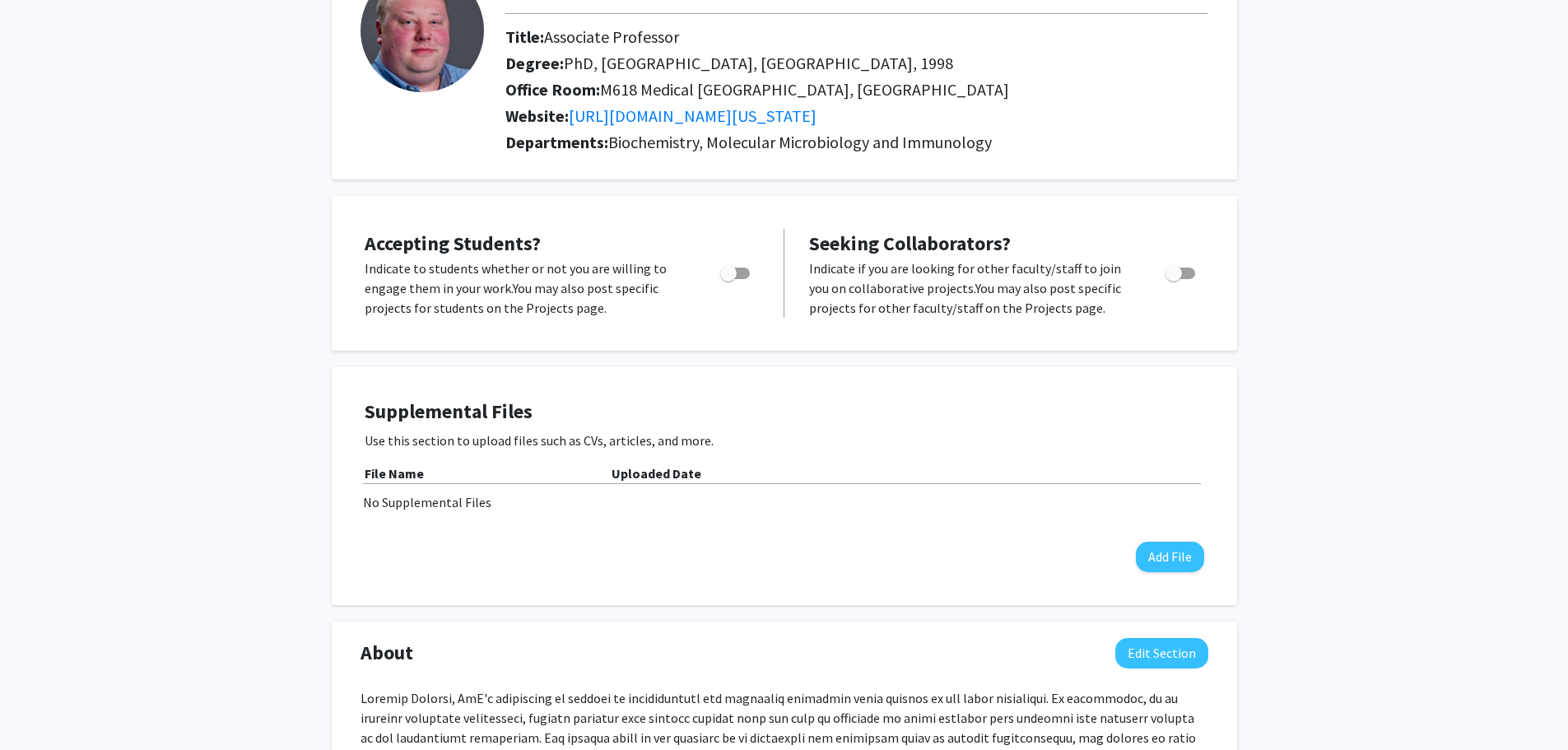
scroll to position [0, 0]
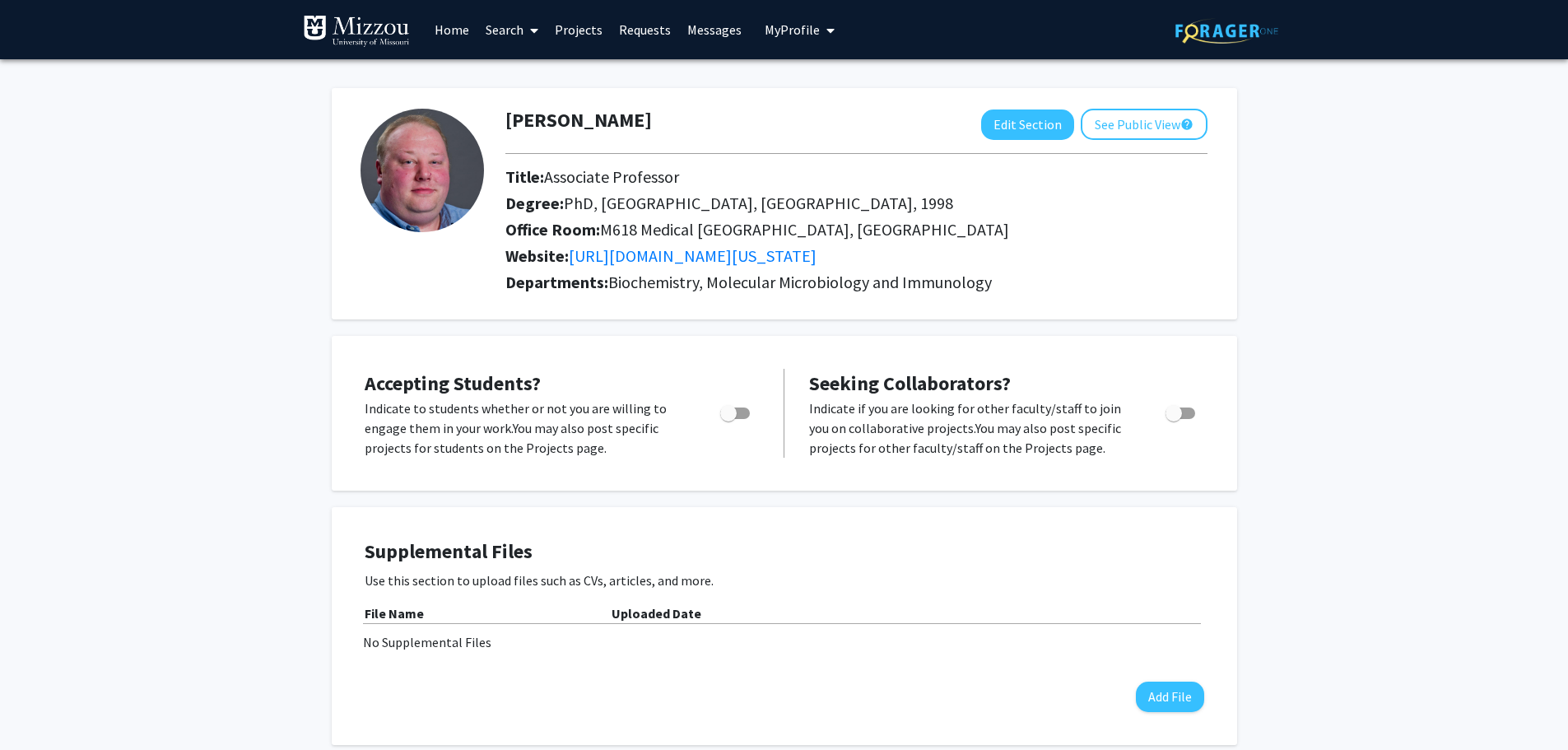
click at [828, 22] on span "My profile dropdown to access profile and logout" at bounding box center [827, 31] width 15 height 58
click at [811, 153] on link "Log Out" at bounding box center [850, 151] width 148 height 20
